Goal: Task Accomplishment & Management: Manage account settings

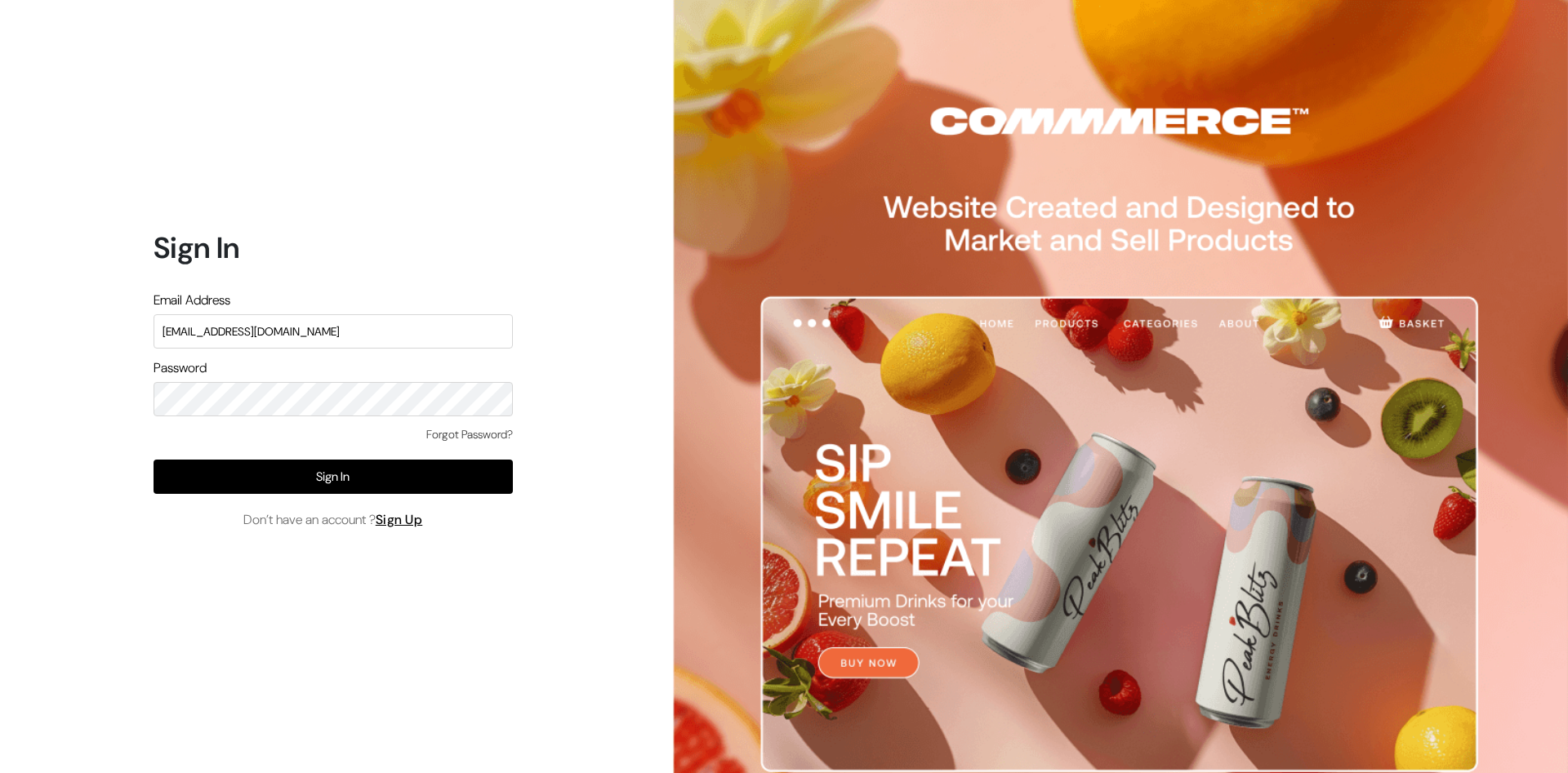
type input "leenagallery@hotmail.com"
click at [422, 457] on div "Forgot Password?" at bounding box center [334, 442] width 360 height 33
click at [598, 417] on div "Sign In Email Address leenagallery@hotmail.com Password Forgot Password? Sign I…" at bounding box center [326, 386] width 654 height 773
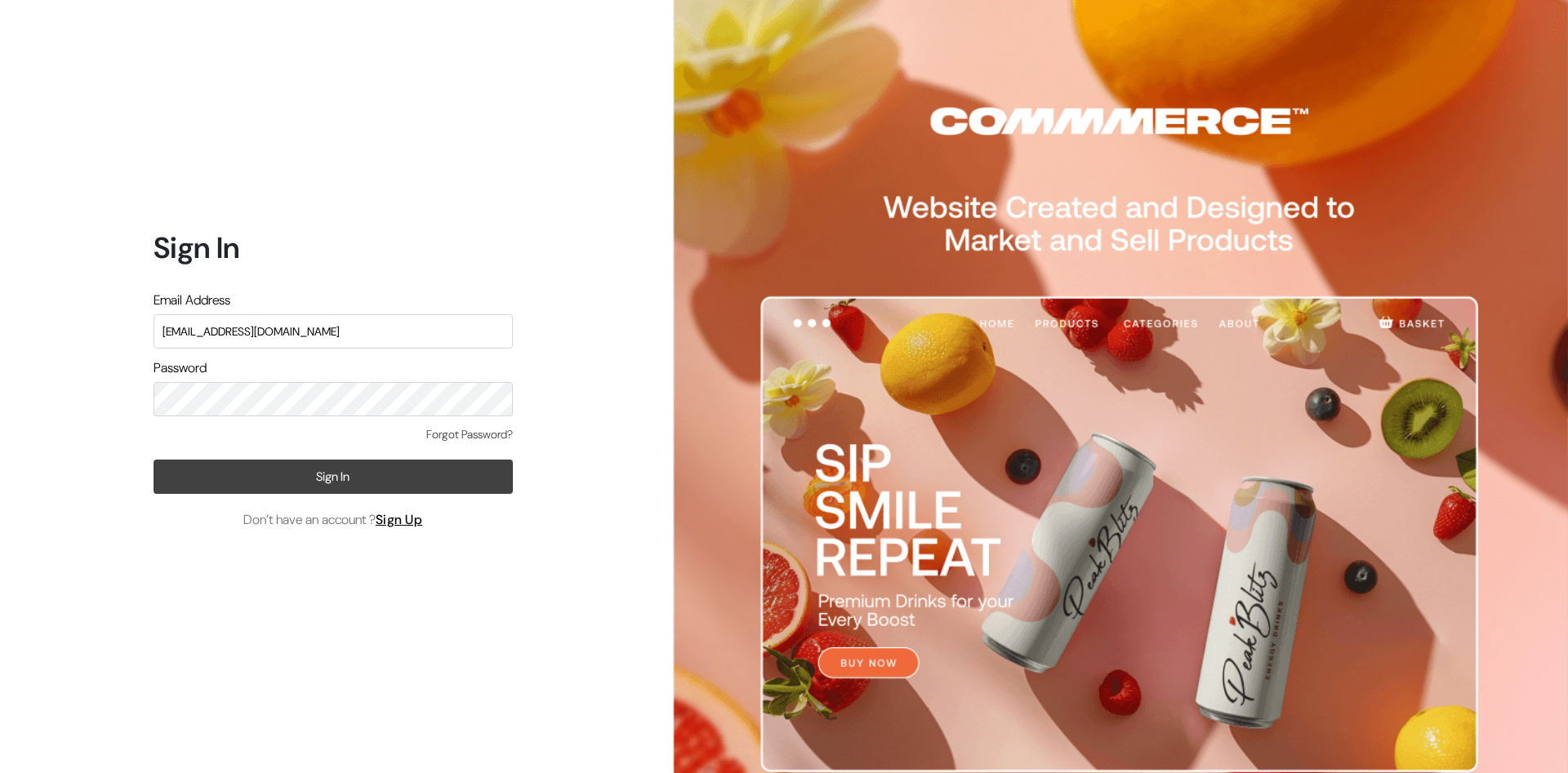
click at [370, 481] on button "Sign In" at bounding box center [334, 476] width 360 height 34
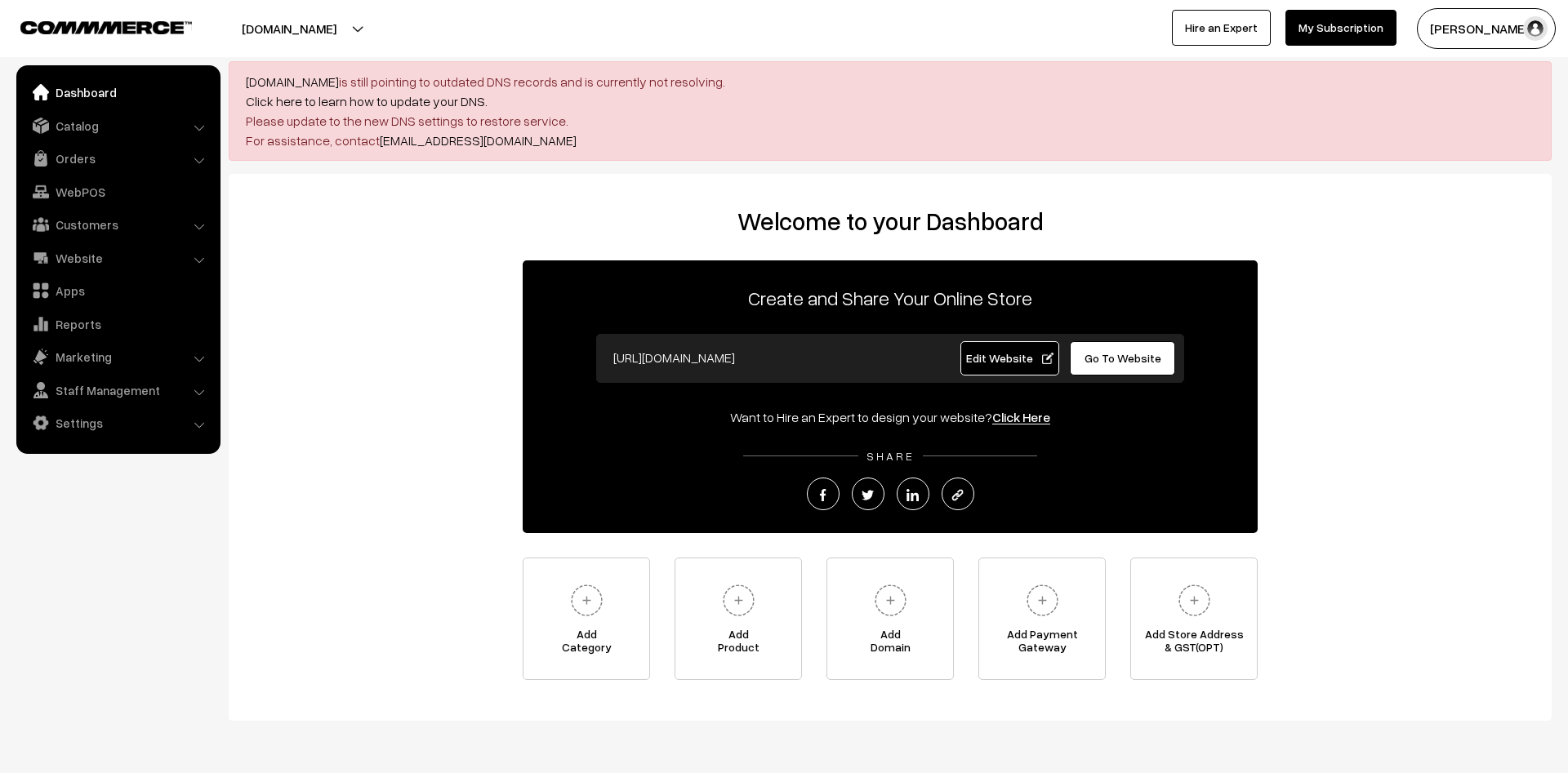
click at [1501, 347] on div "Welcome to your Dashboard Create and Share Your Online Store [URL][DOMAIN_NAME]…" at bounding box center [890, 443] width 1290 height 474
click at [1487, 297] on div "Welcome to your Dashboard Create and Share Your Online Store [URL][DOMAIN_NAME]…" at bounding box center [890, 443] width 1290 height 474
click at [317, 391] on div "Welcome to your Dashboard Create and Share Your Online Store [URL][DOMAIN_NAME]…" at bounding box center [890, 443] width 1290 height 474
